Goal: Check status: Check status

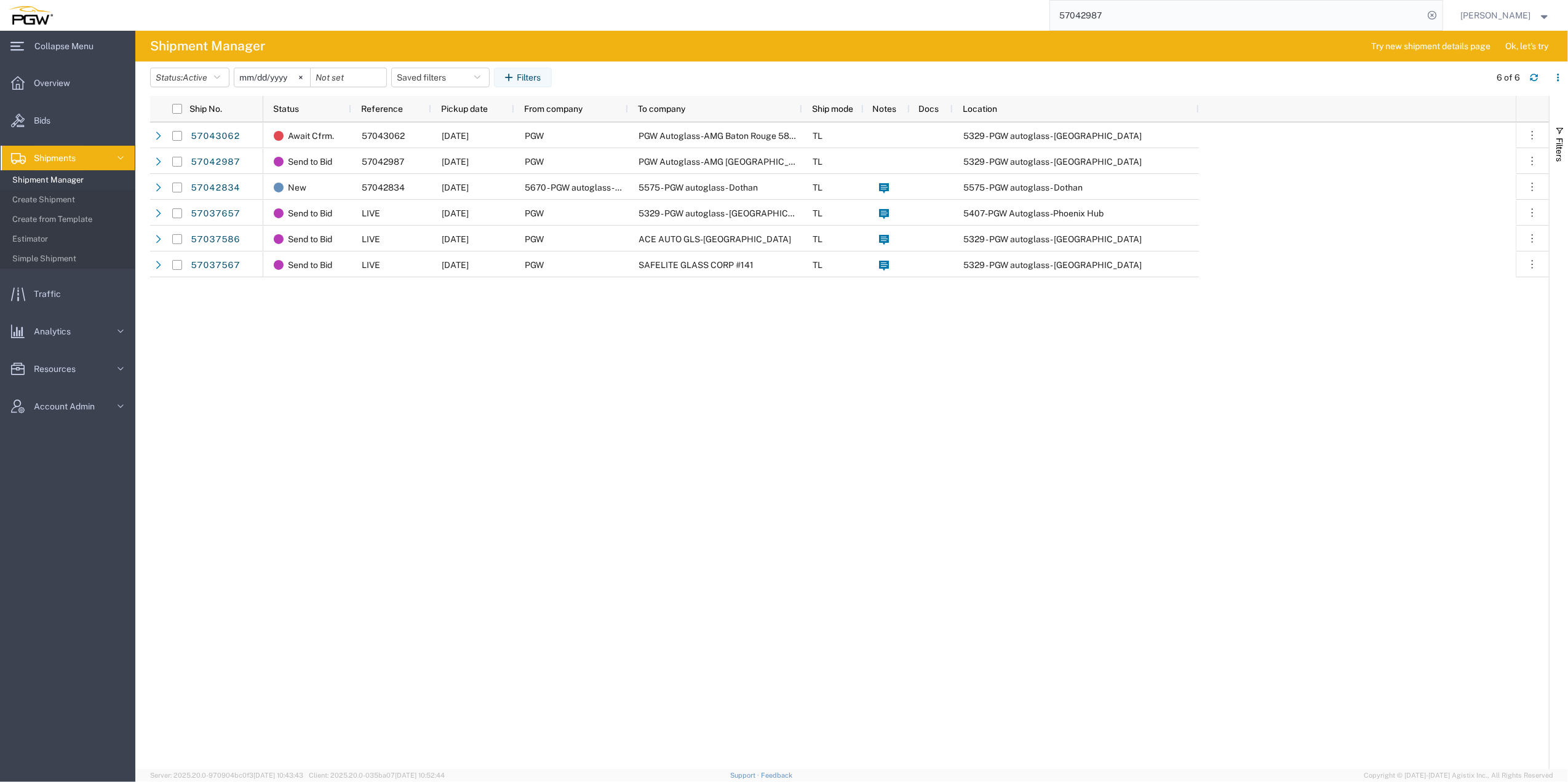
click at [21, 157] on icon at bounding box center [19, 158] width 15 height 11
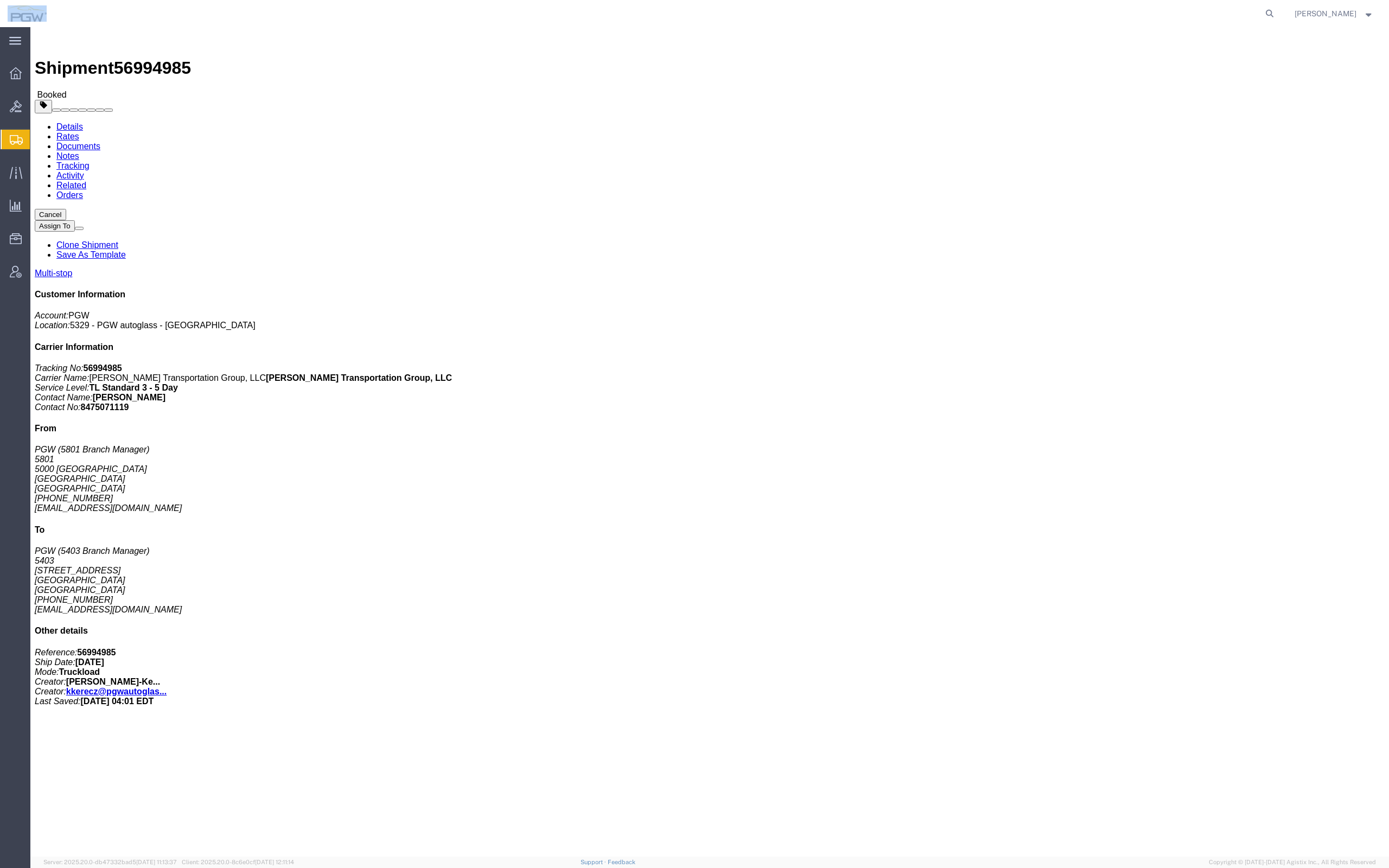
drag, startPoint x: 604, startPoint y: 0, endPoint x: -848, endPoint y: 126, distance: 1457.5
click at [0, 126] on html "main_menu Created with Sketch. Collapse Menu Overview Bids Shipments Shipment M…" at bounding box center [694, 434] width 1389 height 868
